Goal: Transaction & Acquisition: Purchase product/service

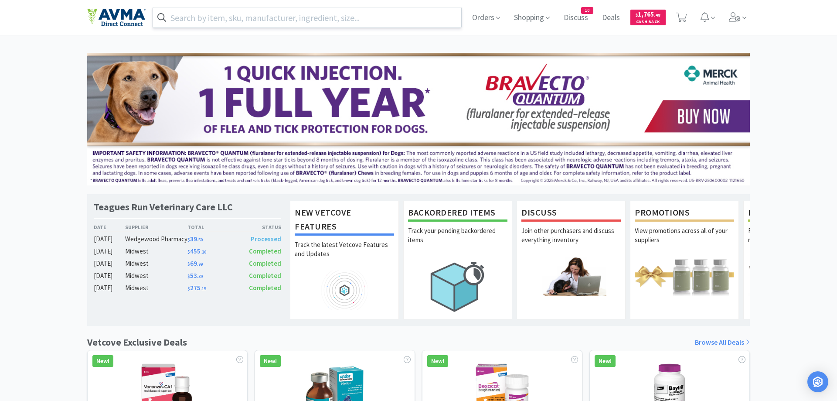
click at [244, 17] on input "text" at bounding box center [307, 17] width 308 height 20
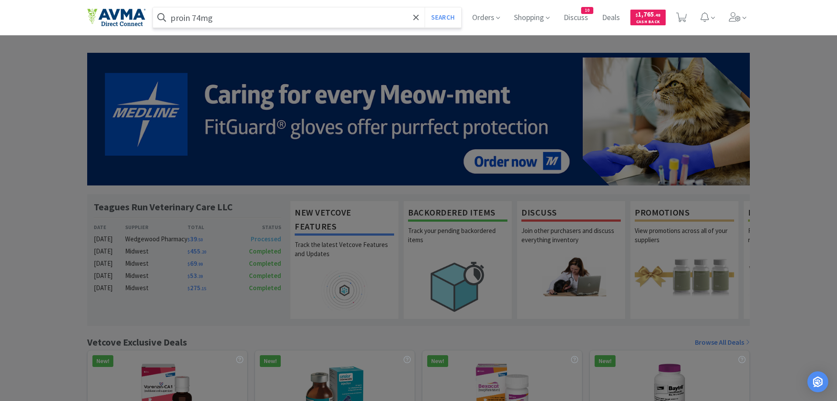
type input "proin 74mg"
click at [425, 7] on button "Search" at bounding box center [443, 17] width 36 height 20
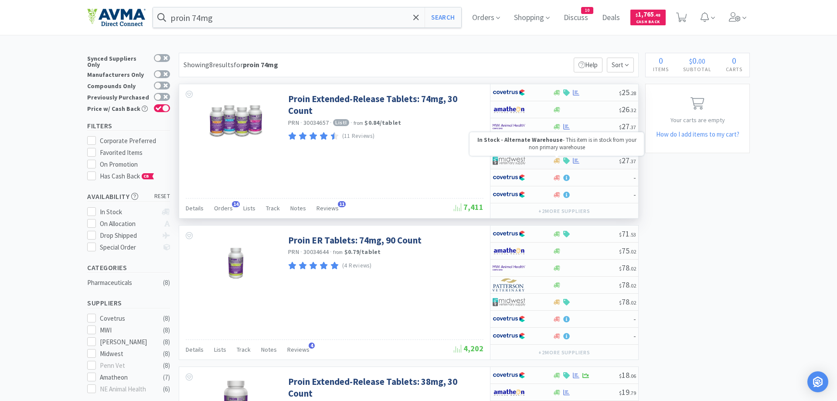
click at [555, 162] on icon at bounding box center [557, 160] width 7 height 5
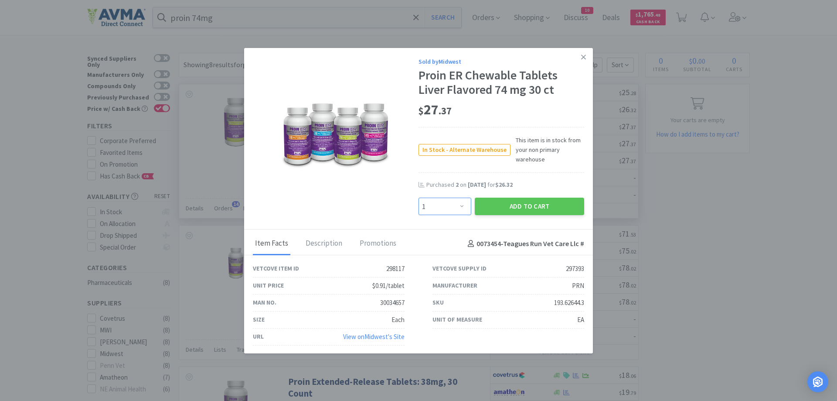
click at [419, 198] on select "Enter Quantity 1 2 3 4 5 6 7 8 9 10 11 12 13 14 15 16 17 18 19 20 Enter Quantity" at bounding box center [445, 206] width 53 height 17
select select "2"
click option "2" at bounding box center [0, 0] width 0 height 0
click at [483, 211] on button "Add to Cart" at bounding box center [529, 206] width 109 height 17
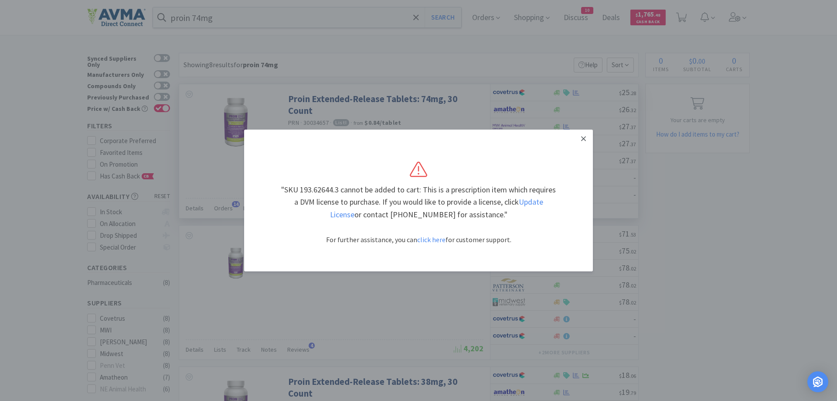
click at [582, 138] on icon at bounding box center [583, 139] width 5 height 8
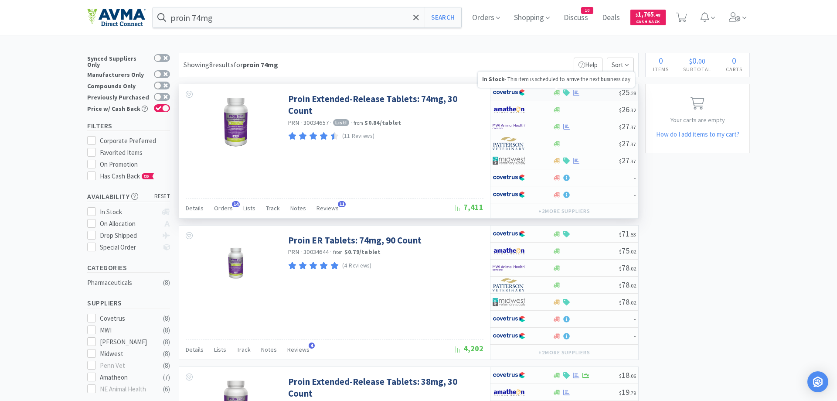
click at [555, 91] on icon at bounding box center [557, 92] width 7 height 7
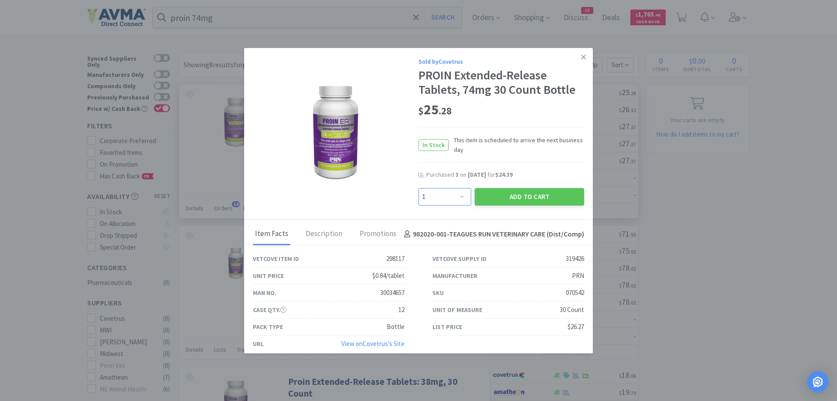
click at [419, 188] on select "Enter Quantity 1 2 3 4 5 6 7 8 9 10 11 12 13 14 15 16 17 18 19 20 Enter Quantity" at bounding box center [445, 196] width 53 height 17
select select "2"
click option "2" at bounding box center [0, 0] width 0 height 0
click at [498, 197] on button "Add to Cart" at bounding box center [529, 196] width 109 height 17
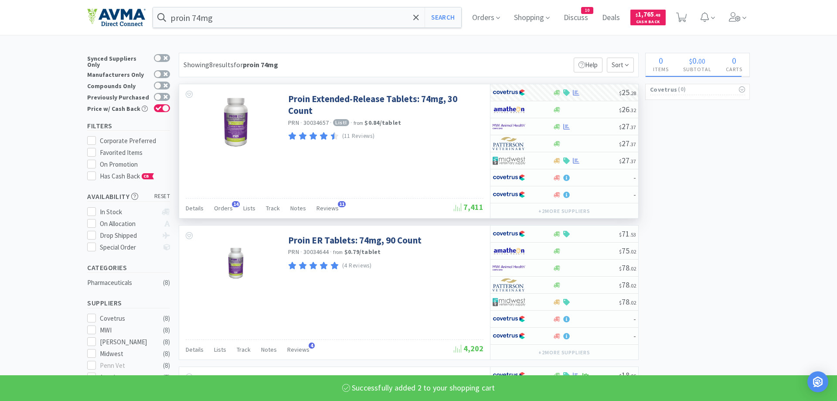
select select "2"
